Goal: Navigation & Orientation: Find specific page/section

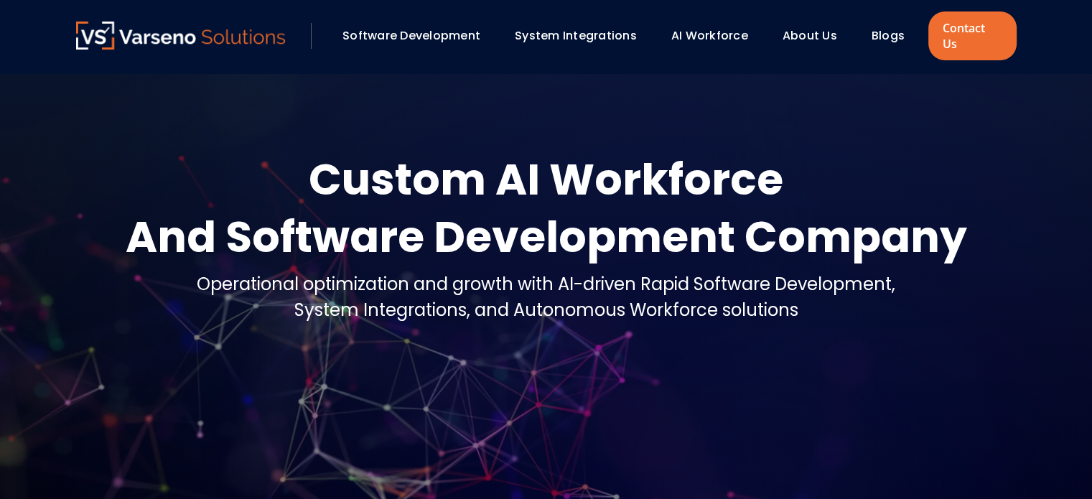
click at [819, 27] on link "About Us" at bounding box center [810, 35] width 55 height 17
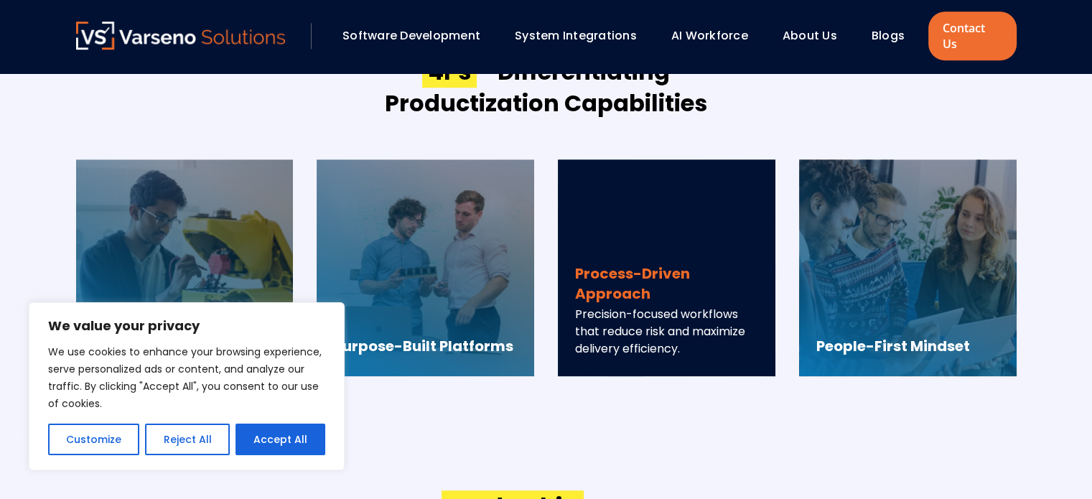
scroll to position [1220, 0]
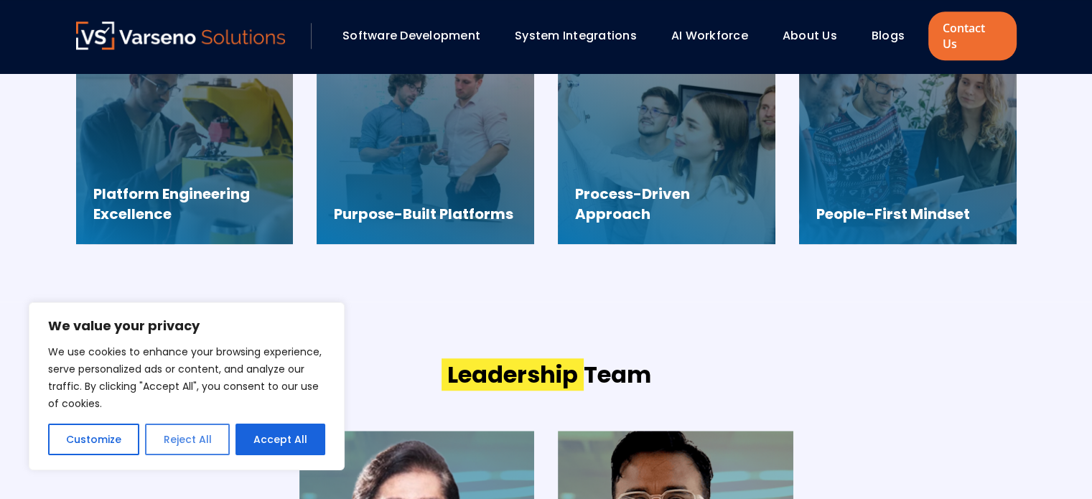
click at [192, 443] on button "Reject All" at bounding box center [187, 440] width 84 height 32
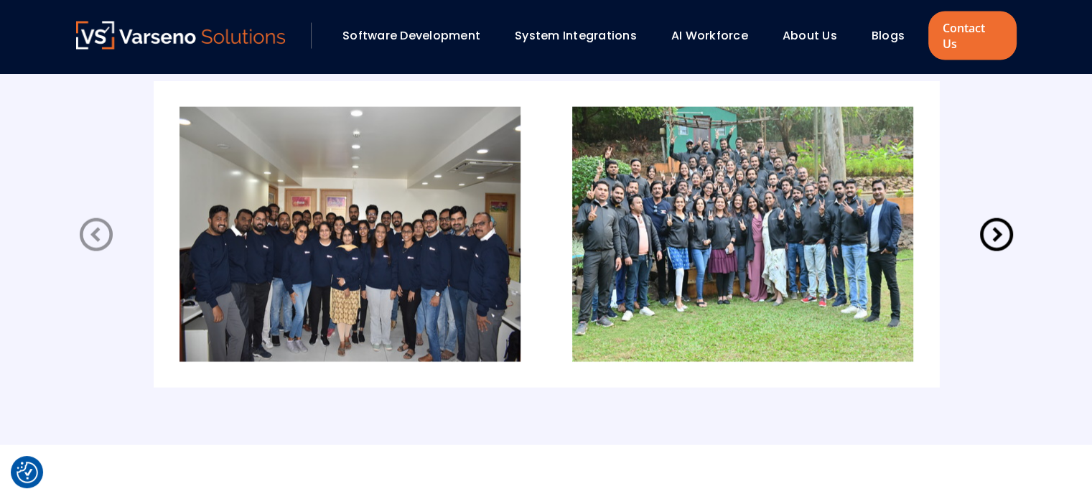
scroll to position [3015, 0]
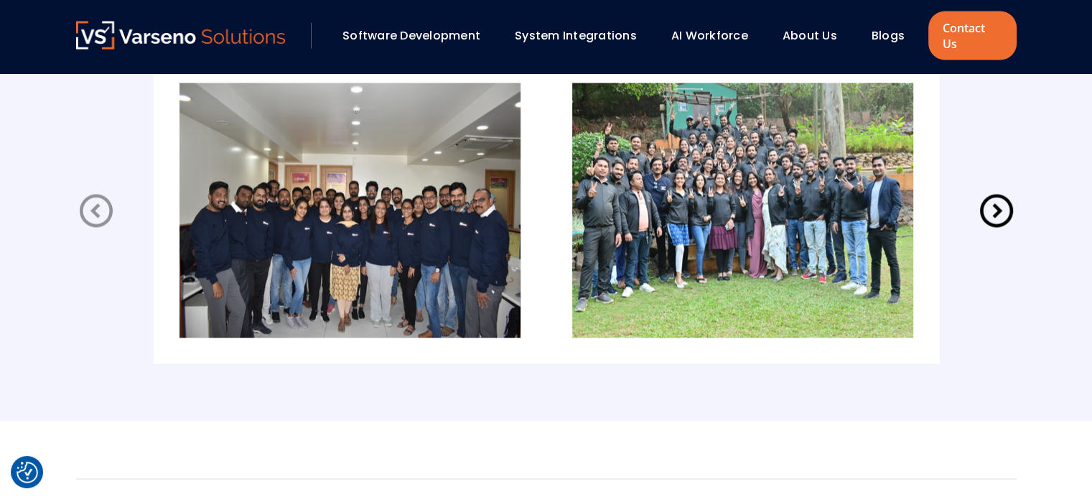
click at [990, 200] on icon at bounding box center [996, 211] width 40 height 40
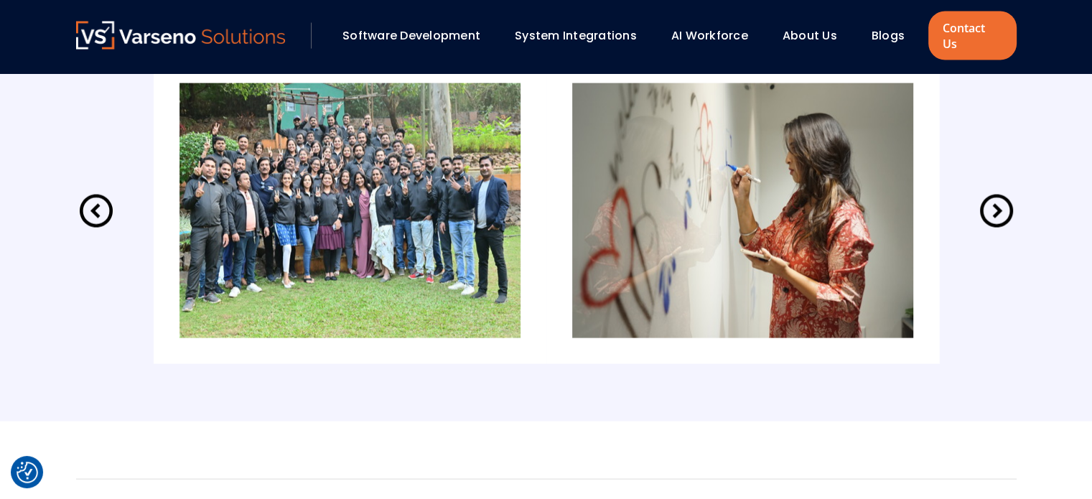
click at [990, 200] on icon at bounding box center [996, 211] width 40 height 40
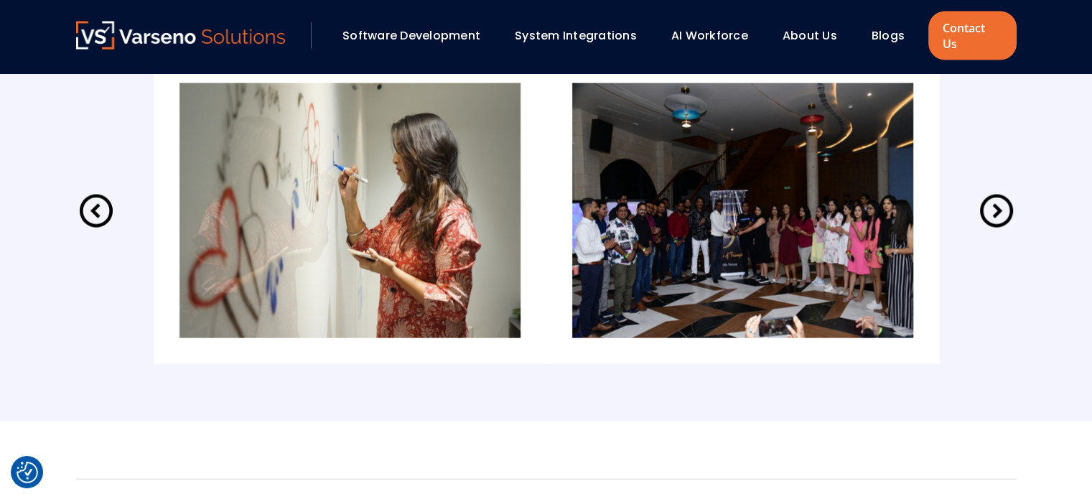
click at [990, 200] on icon at bounding box center [996, 211] width 40 height 40
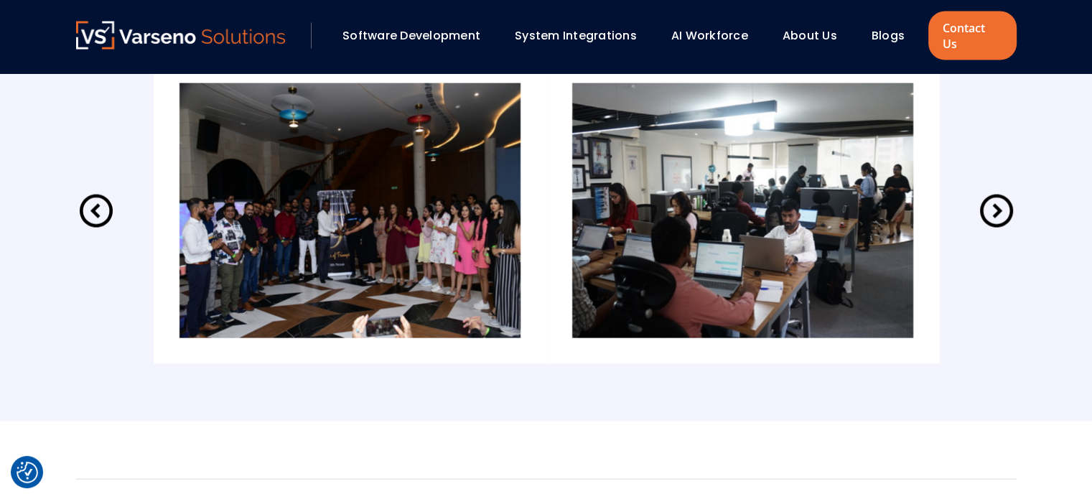
click at [990, 200] on icon at bounding box center [996, 211] width 40 height 40
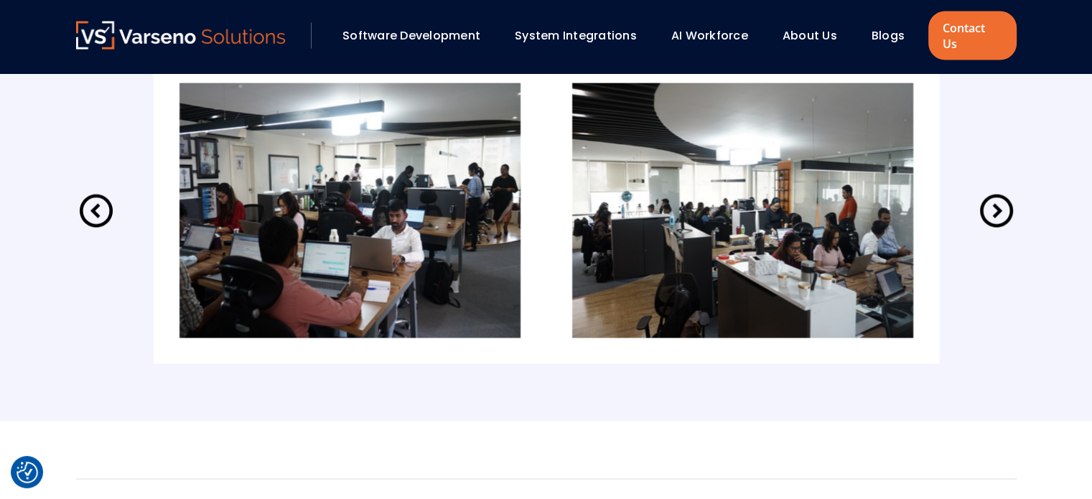
click at [990, 200] on icon at bounding box center [996, 211] width 40 height 40
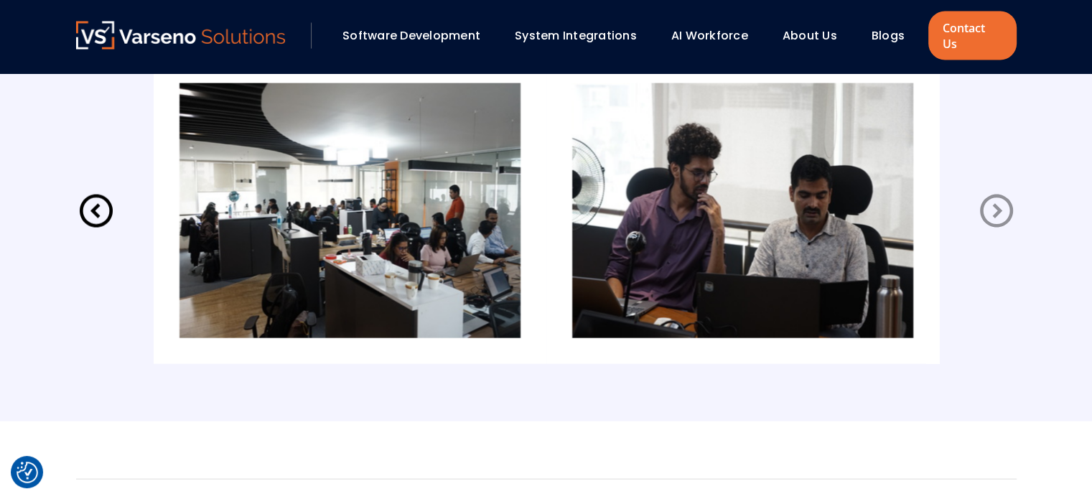
click at [990, 200] on icon at bounding box center [996, 211] width 40 height 40
click at [991, 200] on icon at bounding box center [996, 211] width 40 height 40
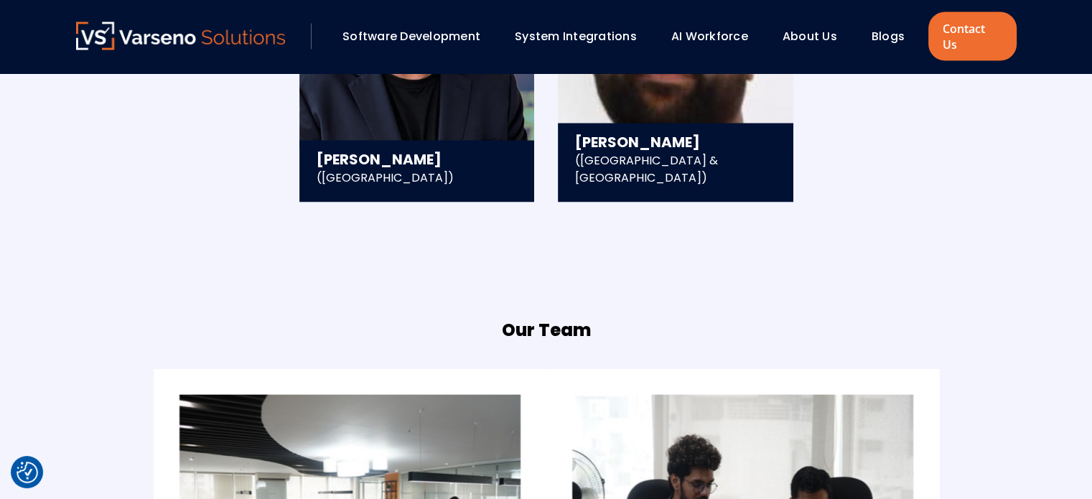
scroll to position [2656, 0]
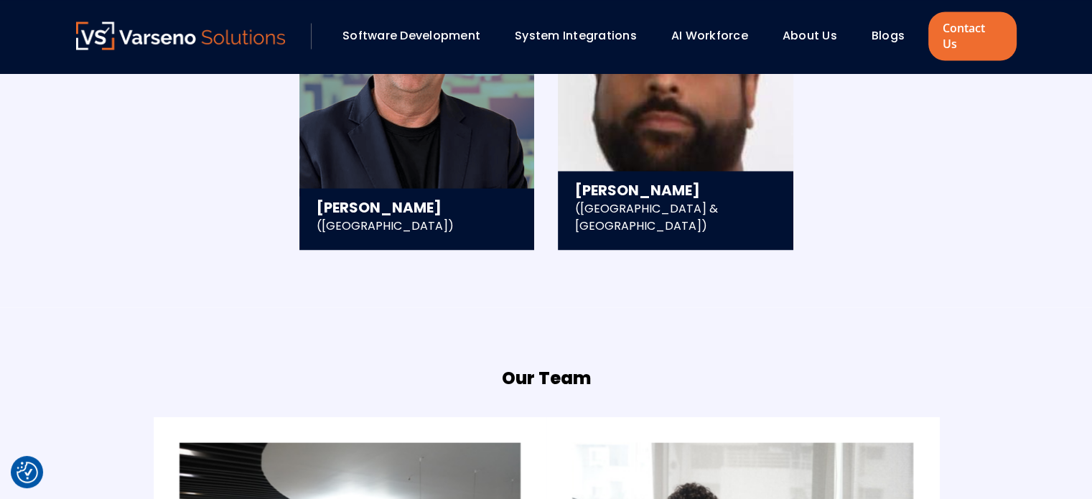
click at [388, 27] on link "Software Development" at bounding box center [411, 35] width 138 height 17
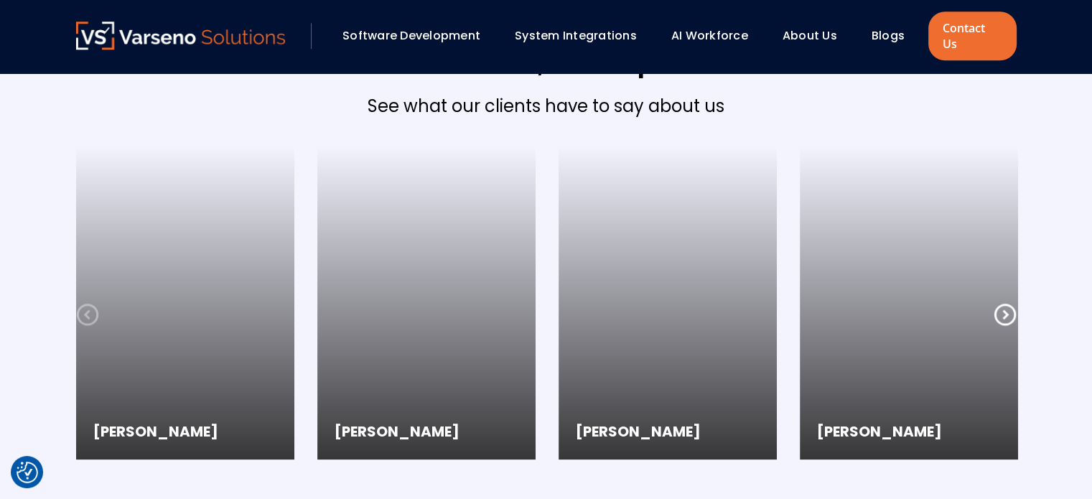
scroll to position [1456, 0]
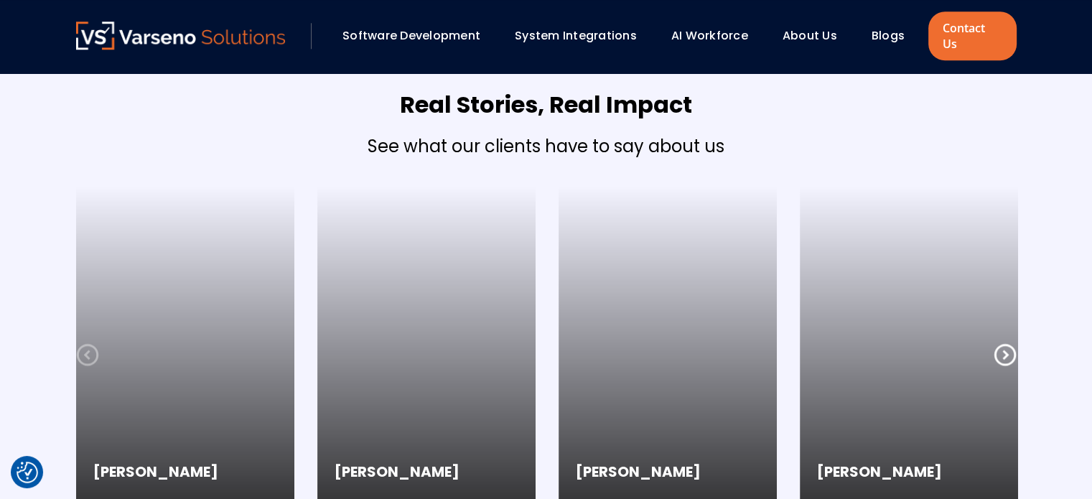
click at [1013, 343] on icon at bounding box center [1005, 354] width 23 height 23
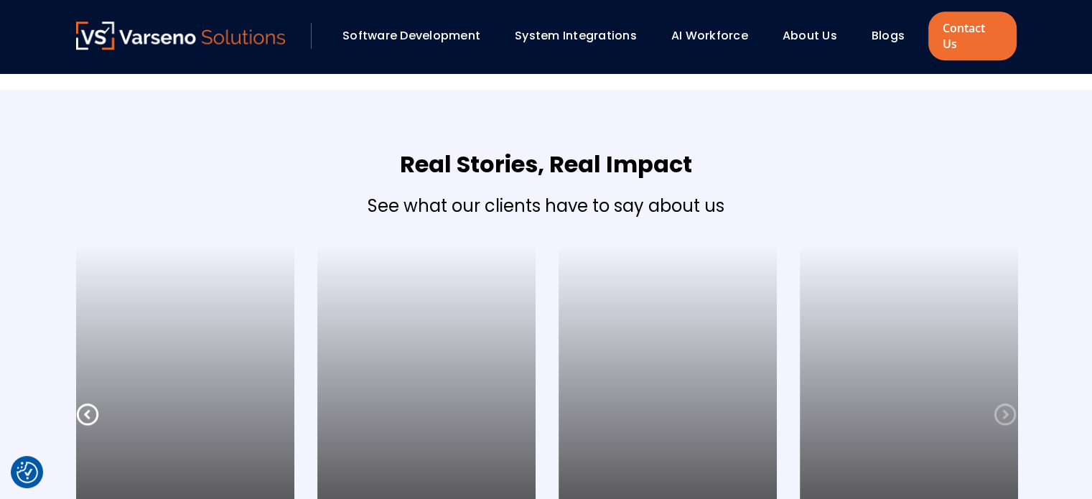
scroll to position [1241, 0]
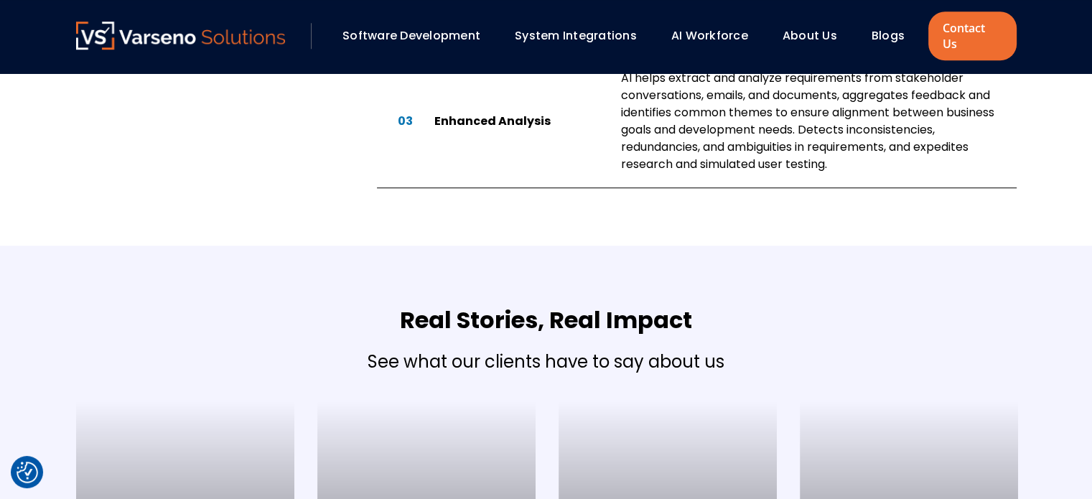
click at [805, 27] on link "About Us" at bounding box center [810, 35] width 55 height 17
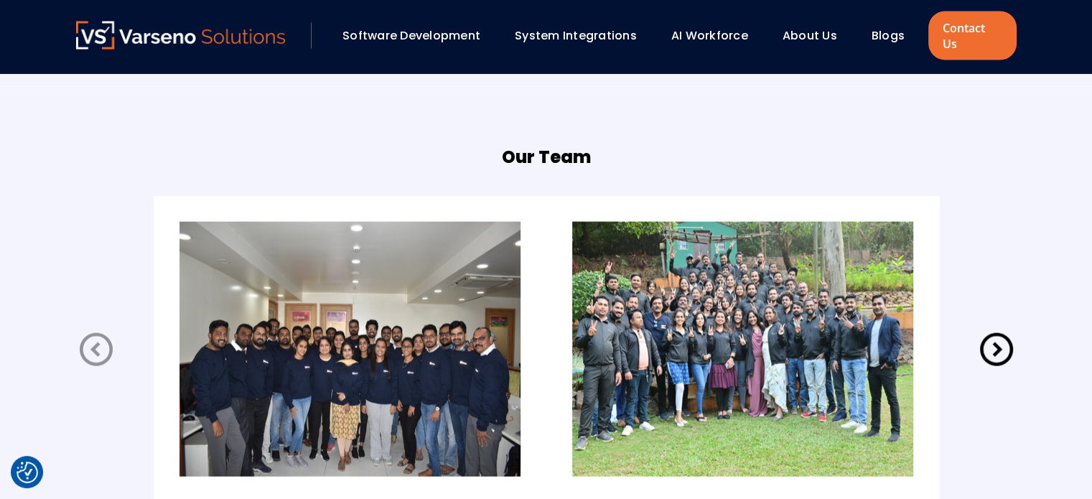
scroll to position [2943, 0]
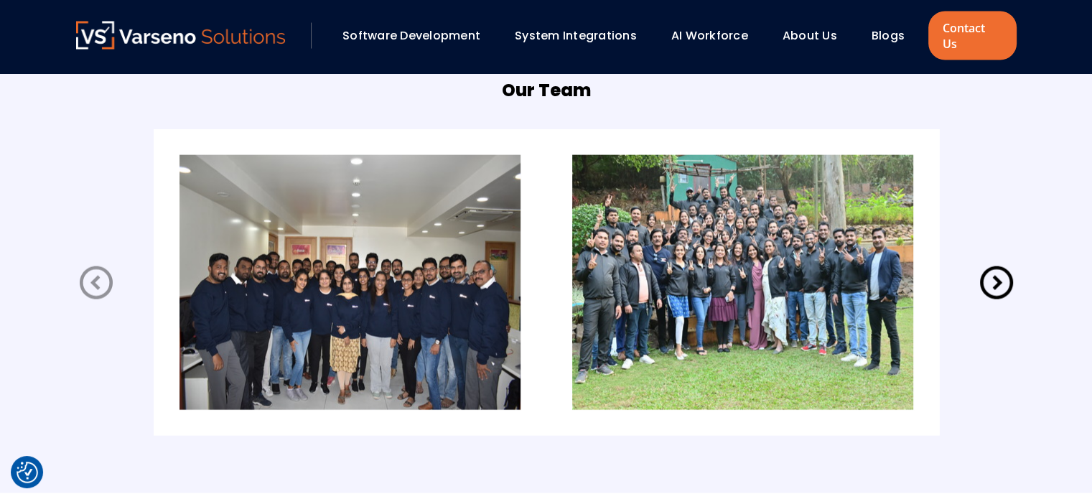
click at [992, 263] on icon at bounding box center [996, 283] width 40 height 40
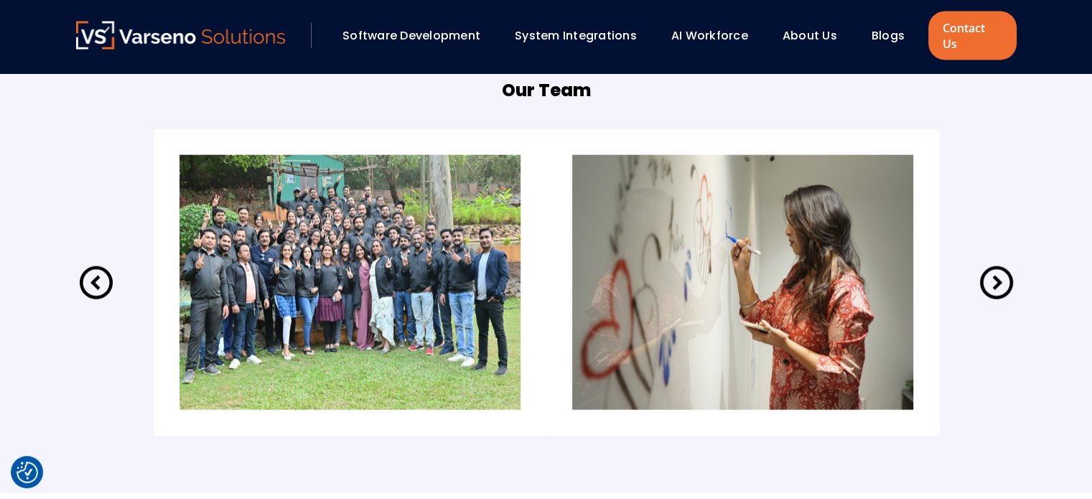
click at [1003, 266] on icon at bounding box center [996, 283] width 40 height 40
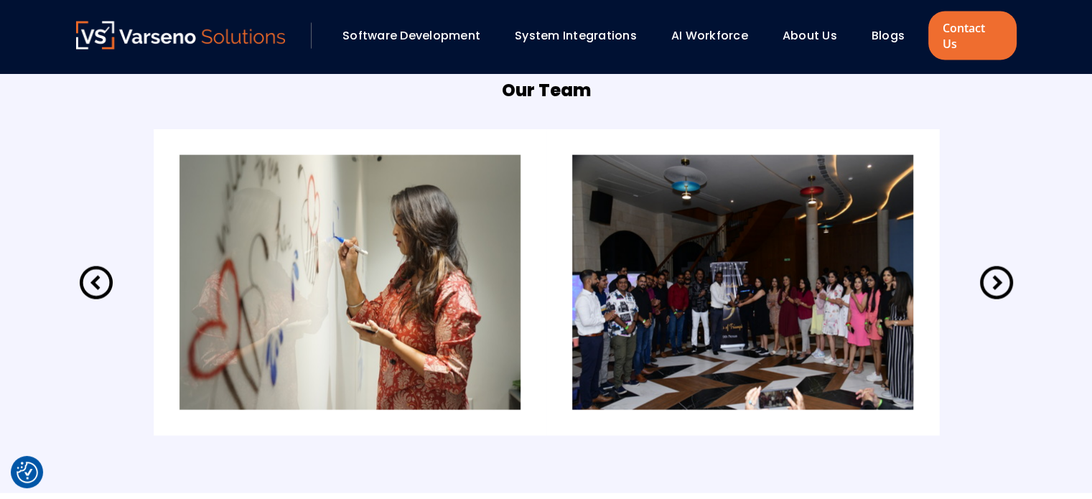
click at [1000, 264] on icon at bounding box center [996, 283] width 40 height 40
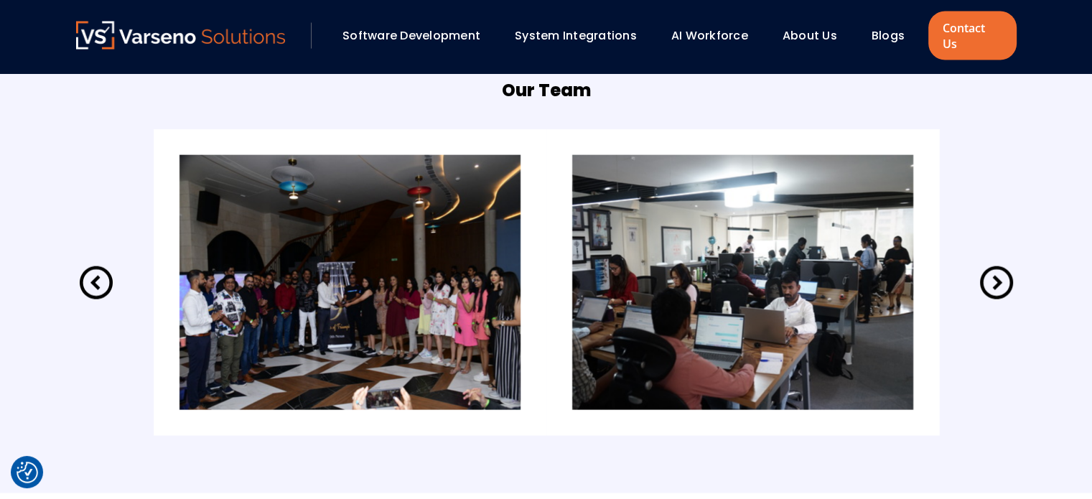
click at [994, 267] on icon at bounding box center [996, 283] width 40 height 40
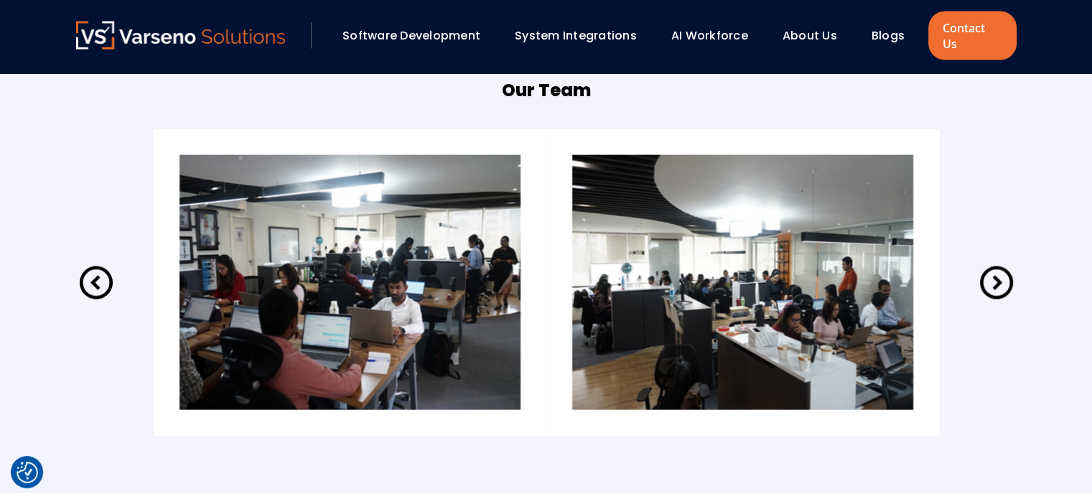
click at [1005, 269] on icon at bounding box center [996, 283] width 40 height 40
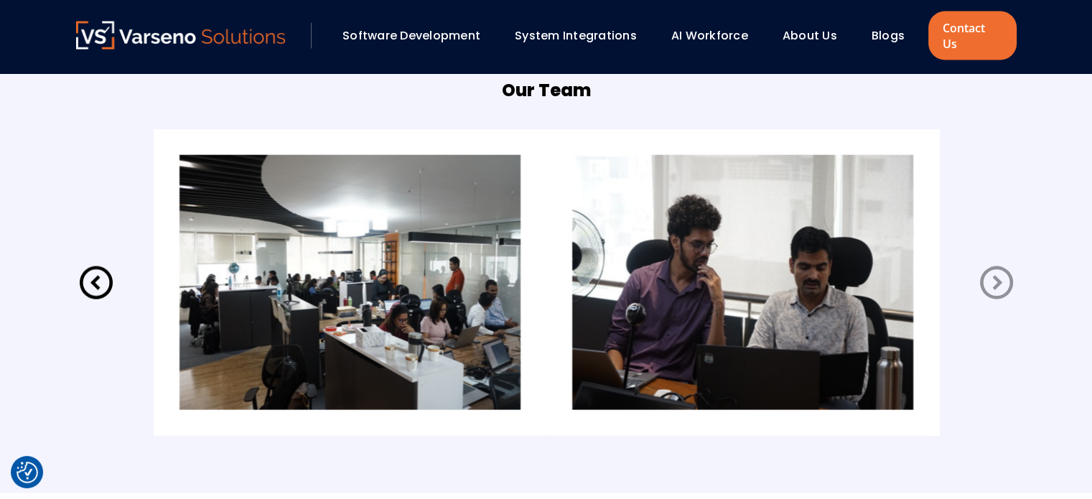
click at [1005, 269] on icon at bounding box center [996, 283] width 40 height 40
click at [90, 263] on icon at bounding box center [96, 283] width 40 height 40
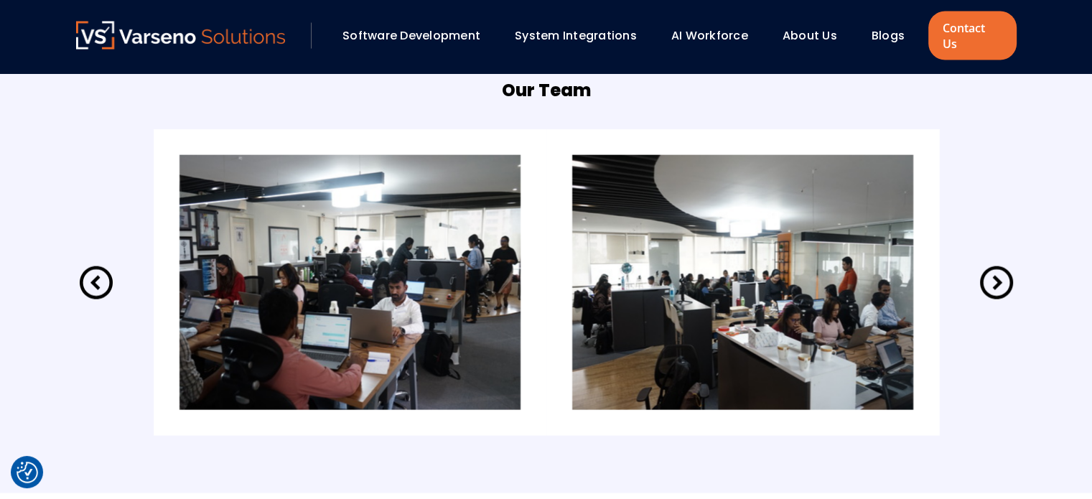
click at [90, 263] on icon at bounding box center [96, 283] width 40 height 40
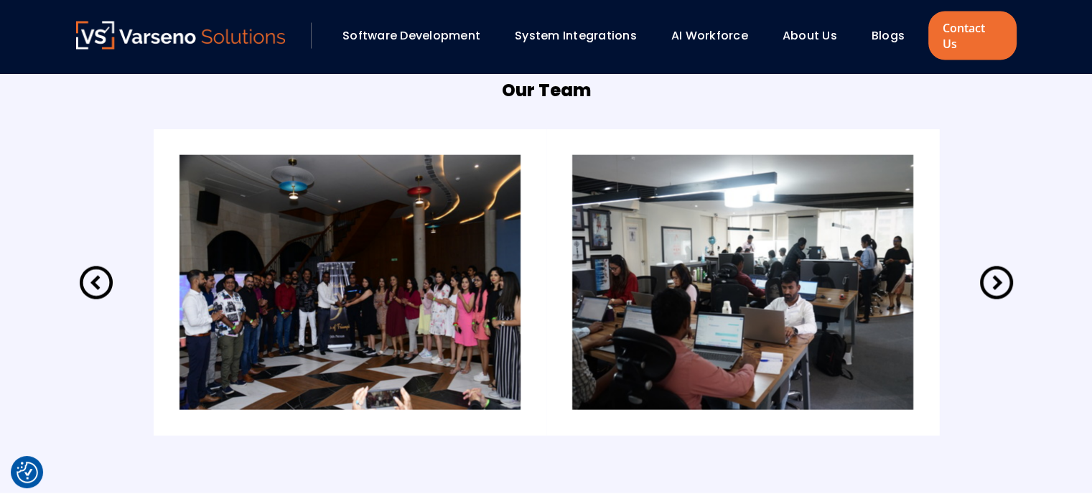
click at [90, 263] on icon at bounding box center [96, 283] width 40 height 40
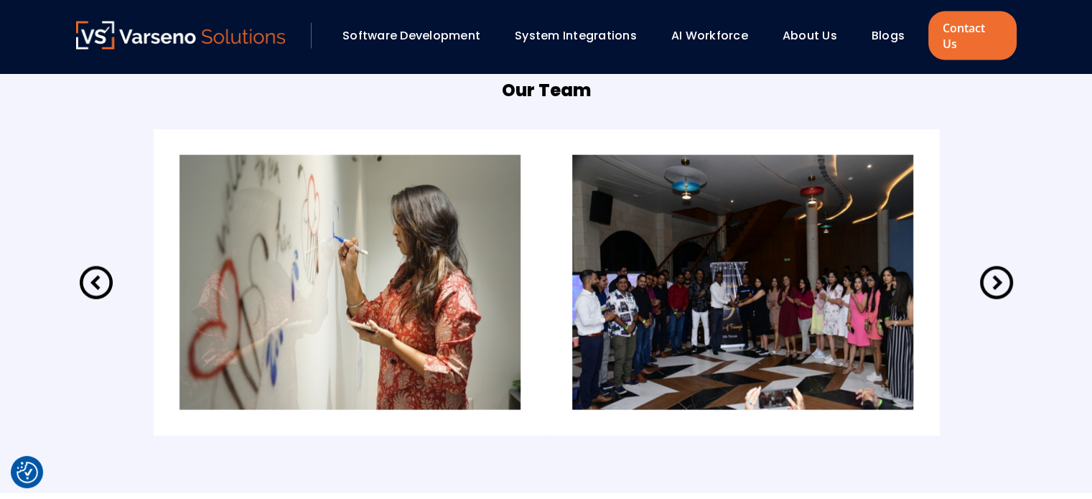
click at [90, 263] on icon at bounding box center [96, 283] width 40 height 40
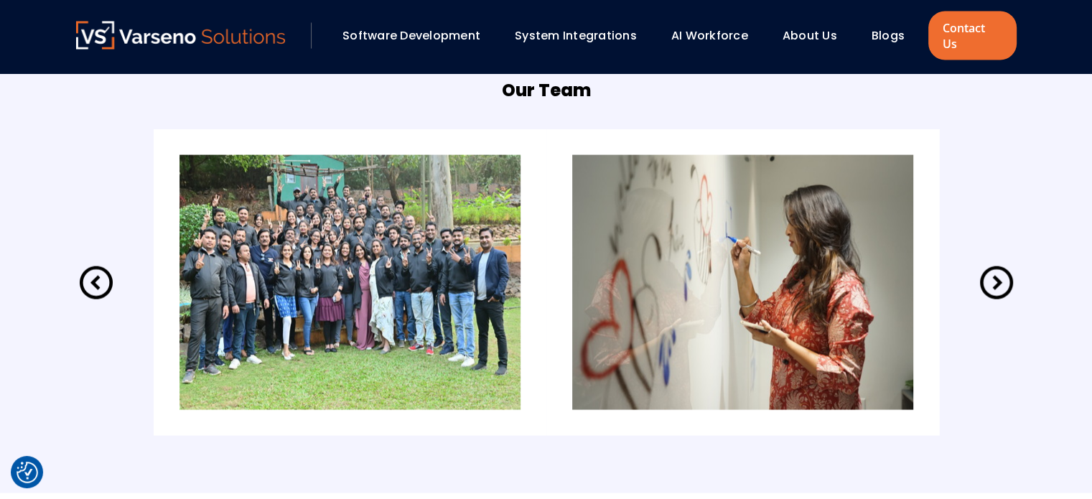
click at [90, 263] on icon at bounding box center [96, 283] width 40 height 40
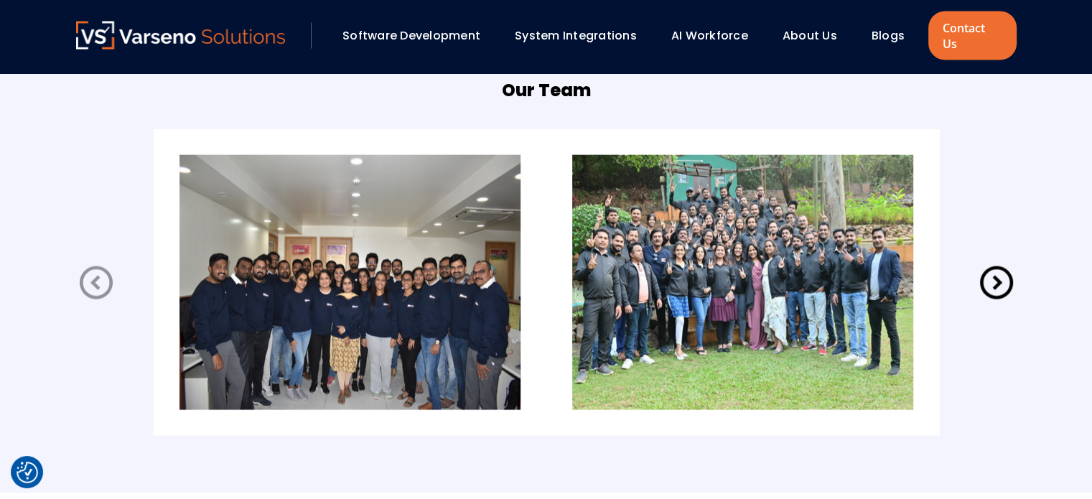
click at [1002, 263] on icon at bounding box center [996, 283] width 40 height 40
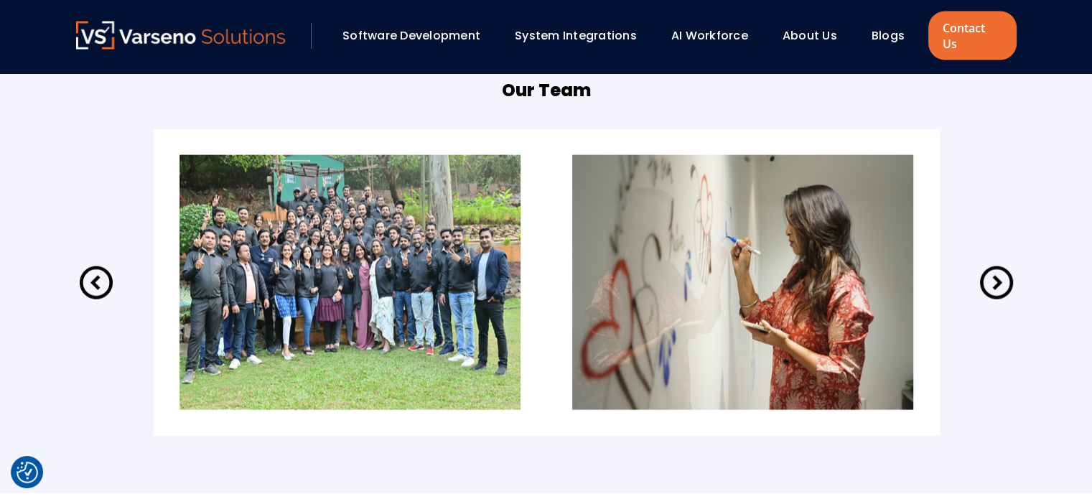
click at [999, 264] on icon at bounding box center [996, 283] width 40 height 40
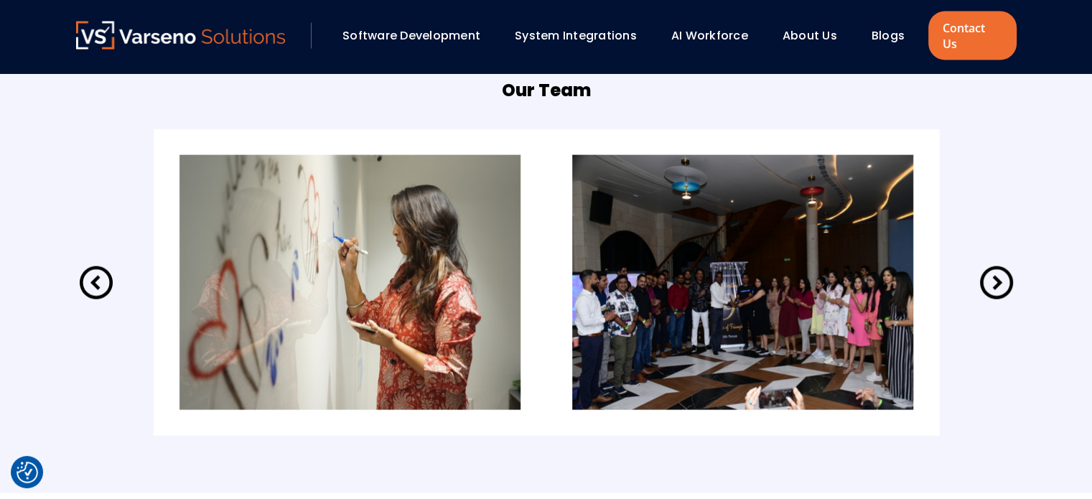
click at [999, 264] on icon at bounding box center [996, 283] width 40 height 40
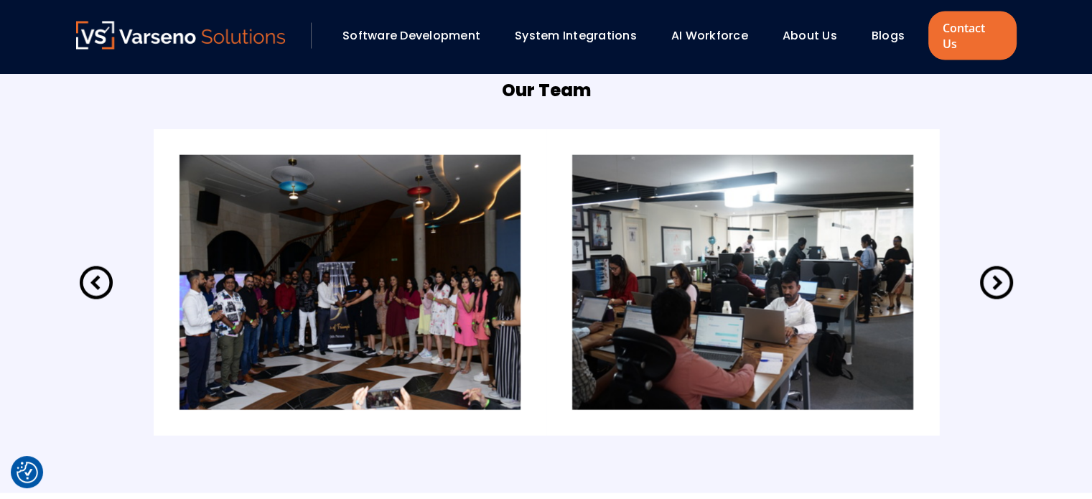
click at [1005, 270] on icon at bounding box center [996, 283] width 40 height 40
